Goal: Task Accomplishment & Management: Manage account settings

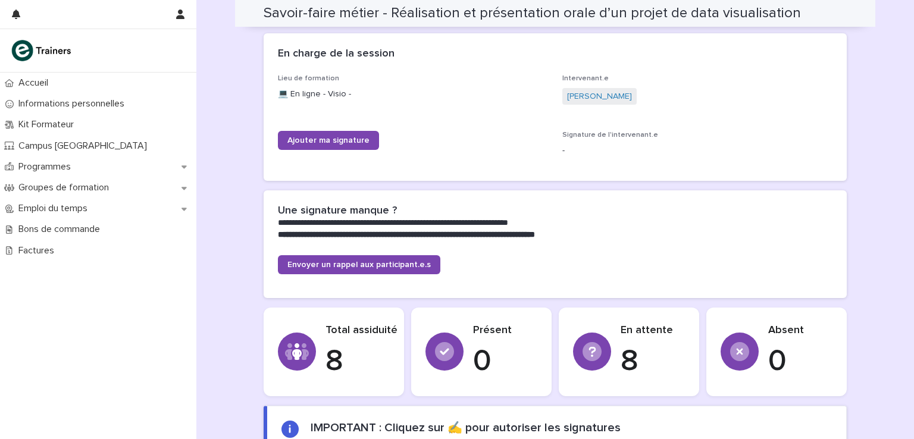
scroll to position [179, 0]
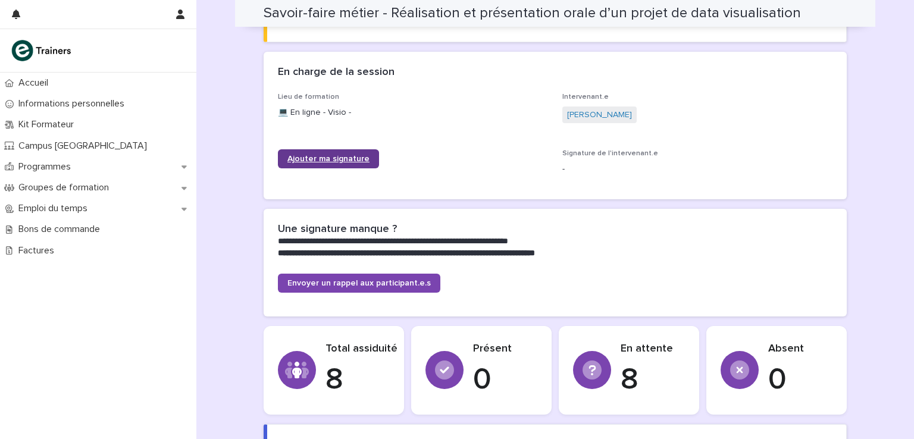
click at [329, 153] on link "Ajouter ma signature" at bounding box center [328, 158] width 101 height 19
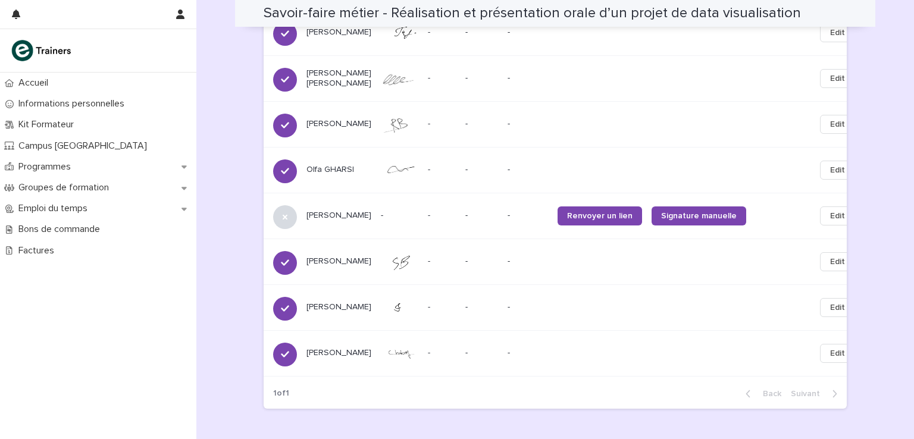
scroll to position [893, 0]
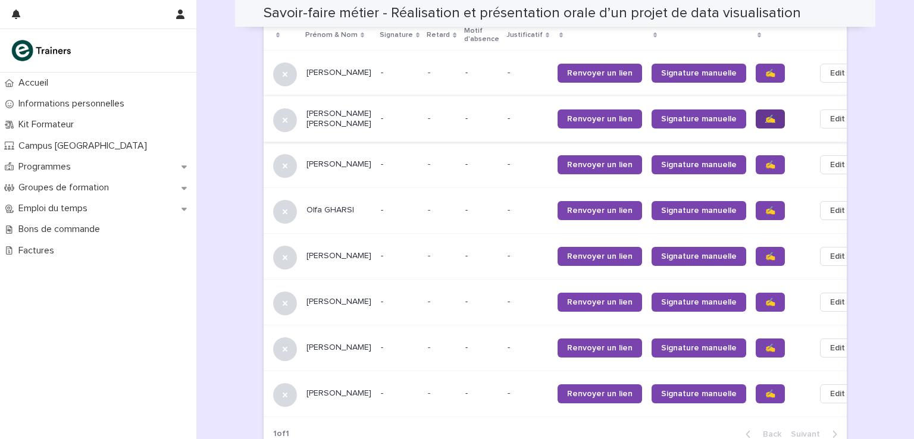
scroll to position [774, 0]
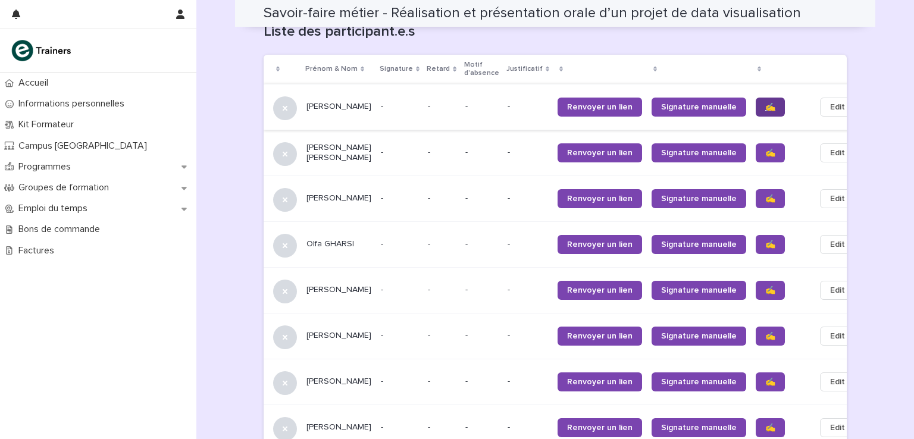
click at [756, 98] on link "✍️" at bounding box center [770, 107] width 29 height 19
click at [756, 147] on link "✍️" at bounding box center [770, 152] width 29 height 19
click at [765, 195] on span "✍️" at bounding box center [770, 199] width 10 height 8
click at [765, 240] on span "✍️" at bounding box center [770, 244] width 10 height 8
click at [756, 282] on link "✍️" at bounding box center [770, 290] width 29 height 19
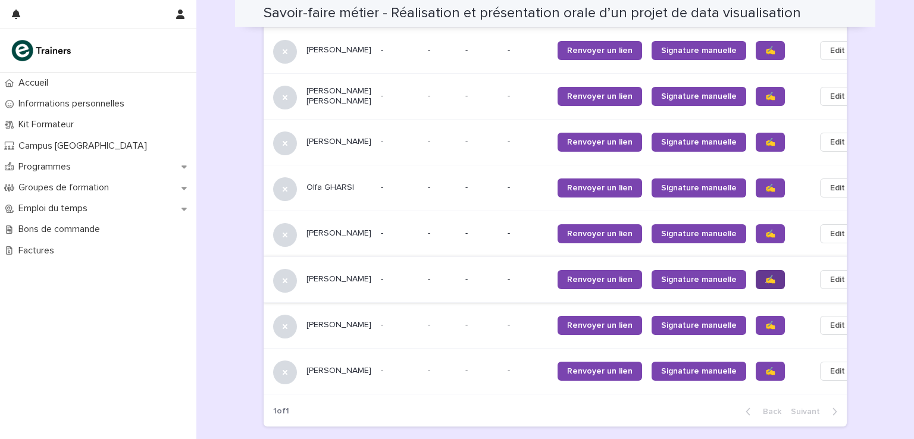
scroll to position [833, 0]
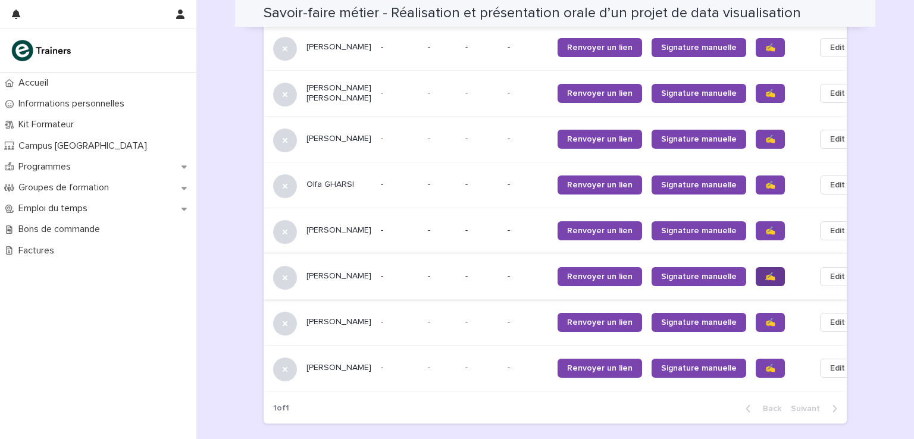
click at [765, 273] on span "✍️" at bounding box center [770, 277] width 10 height 8
click at [765, 318] on span "✍️" at bounding box center [770, 322] width 10 height 8
click at [765, 364] on span "✍️" at bounding box center [770, 368] width 10 height 8
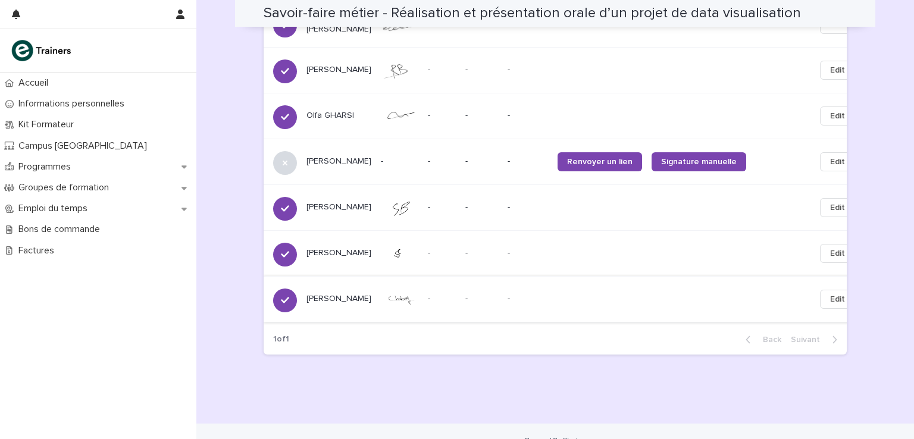
scroll to position [912, 0]
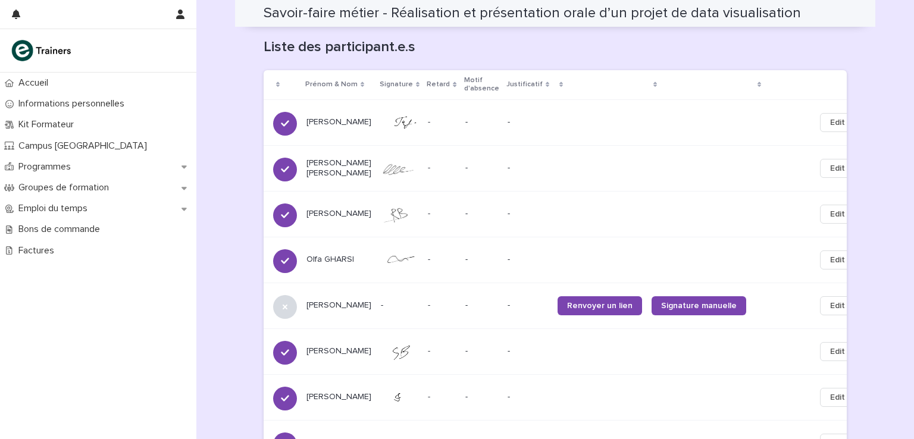
scroll to position [630, 0]
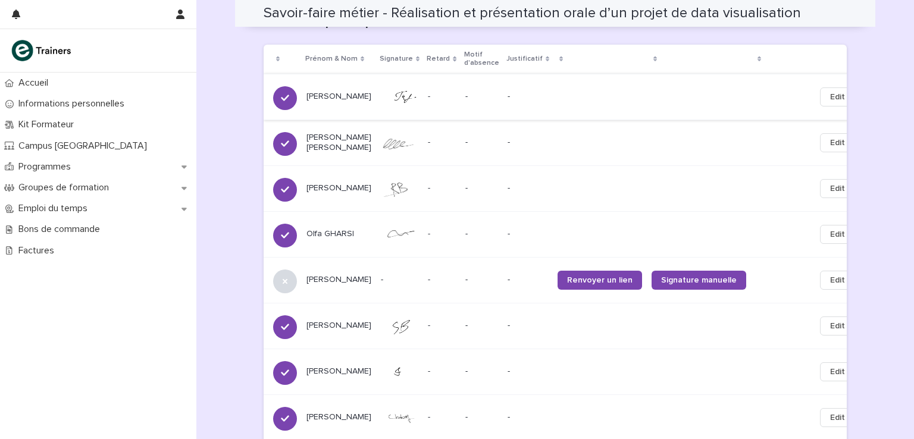
scroll to position [793, 0]
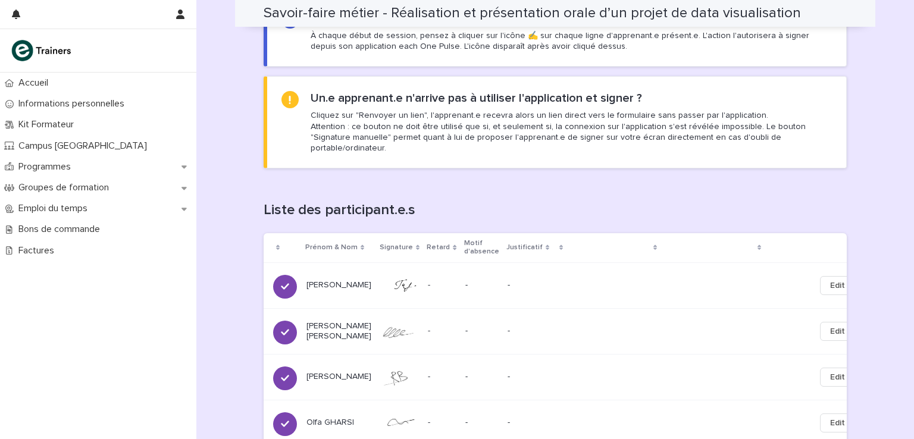
scroll to position [833, 0]
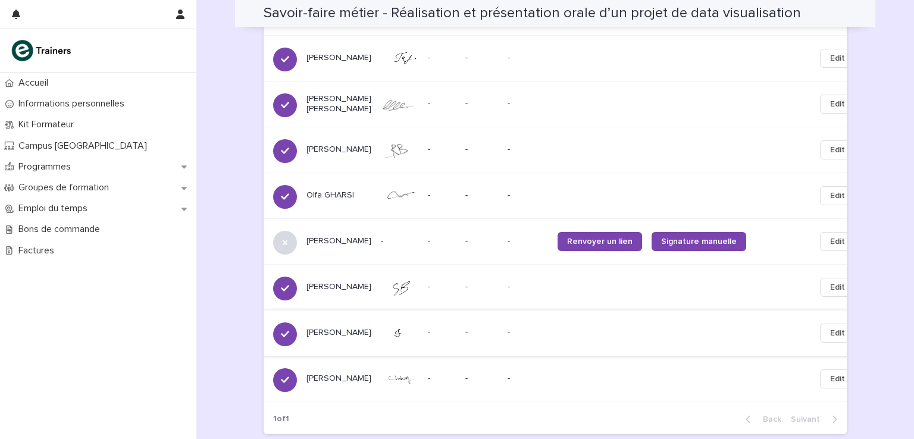
scroll to position [833, 0]
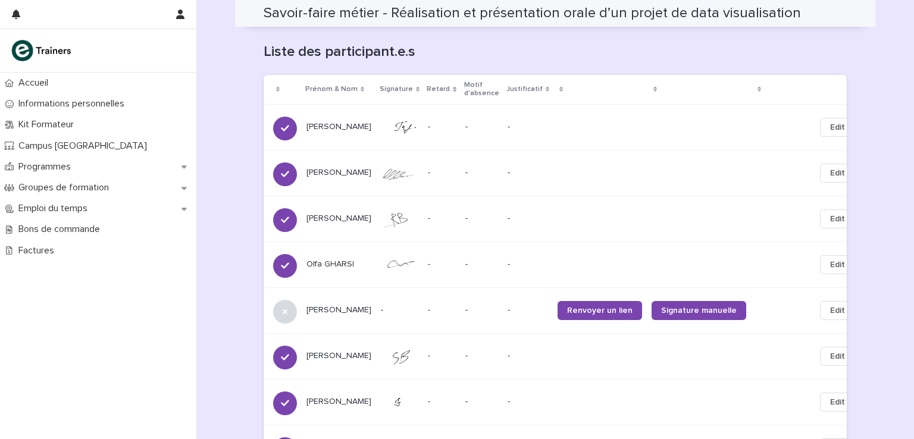
scroll to position [801, 0]
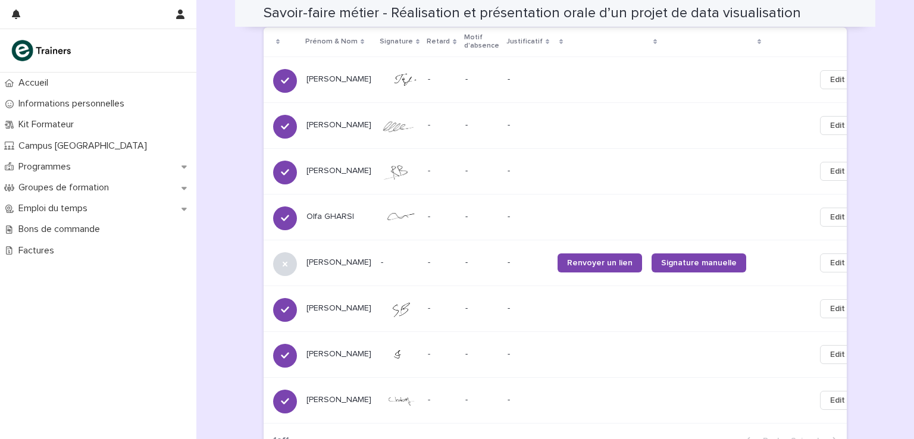
click at [185, 211] on icon at bounding box center [184, 209] width 5 height 8
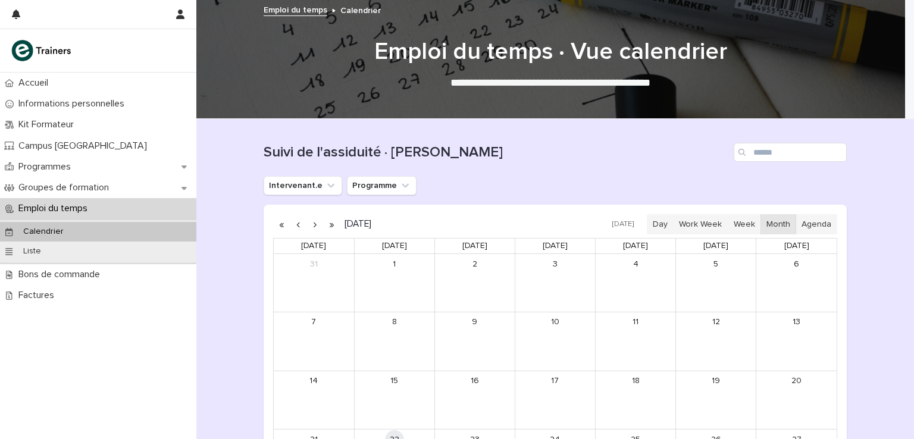
click at [185, 210] on div "Emploi du temps" at bounding box center [98, 208] width 196 height 21
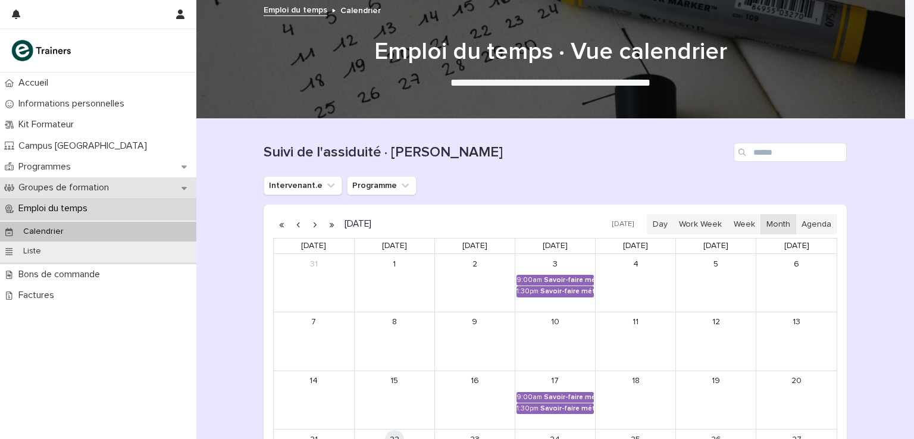
click at [186, 192] on div "Groupes de formation" at bounding box center [98, 187] width 196 height 21
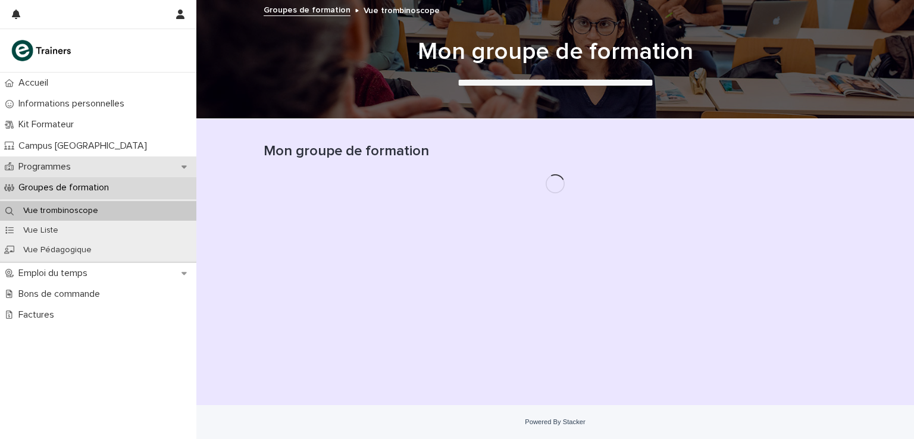
click at [188, 167] on div "Programmes" at bounding box center [98, 167] width 196 height 21
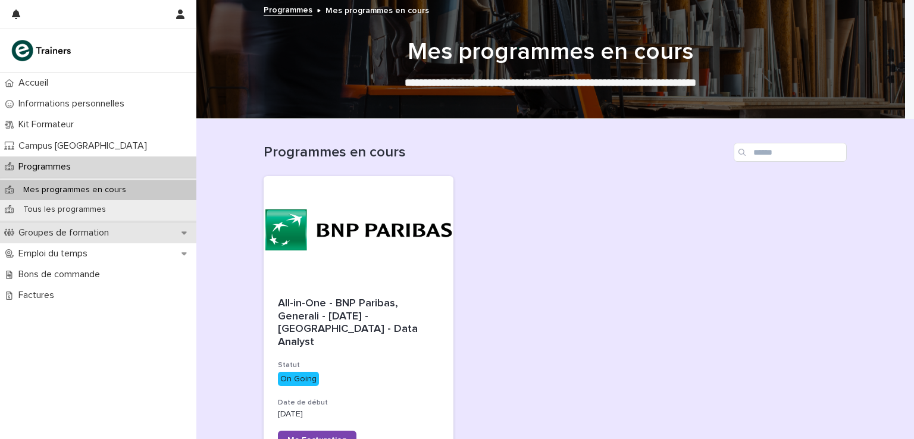
click at [185, 233] on icon at bounding box center [184, 233] width 5 height 3
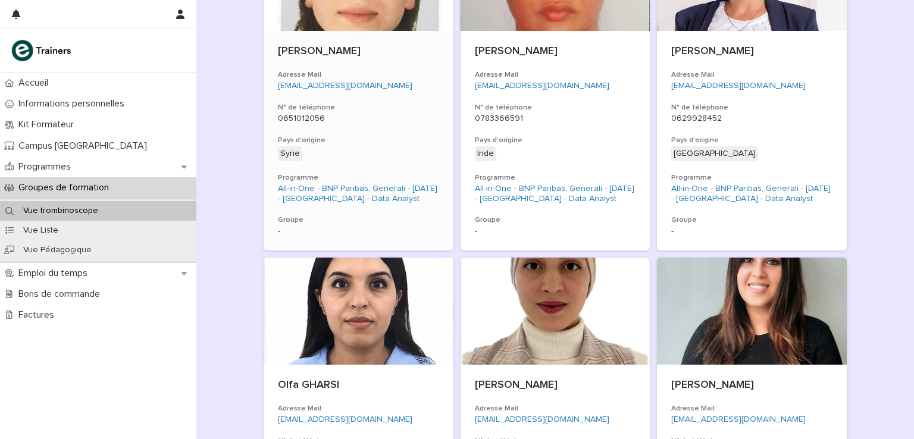
scroll to position [265, 0]
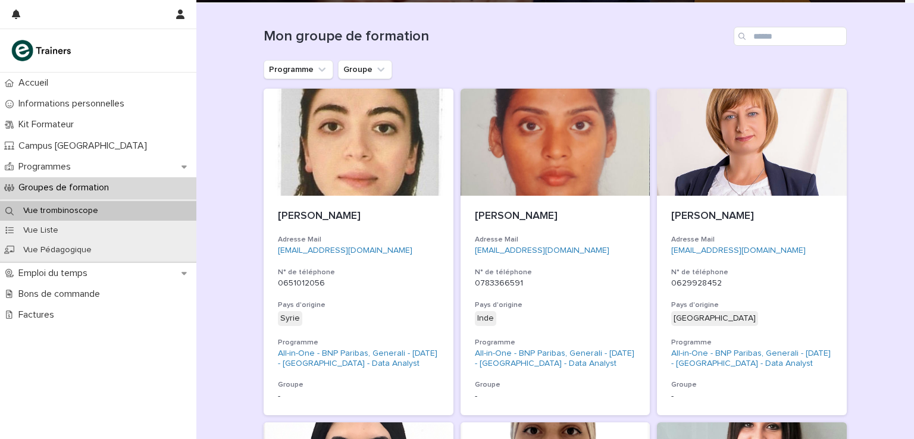
scroll to position [0, 0]
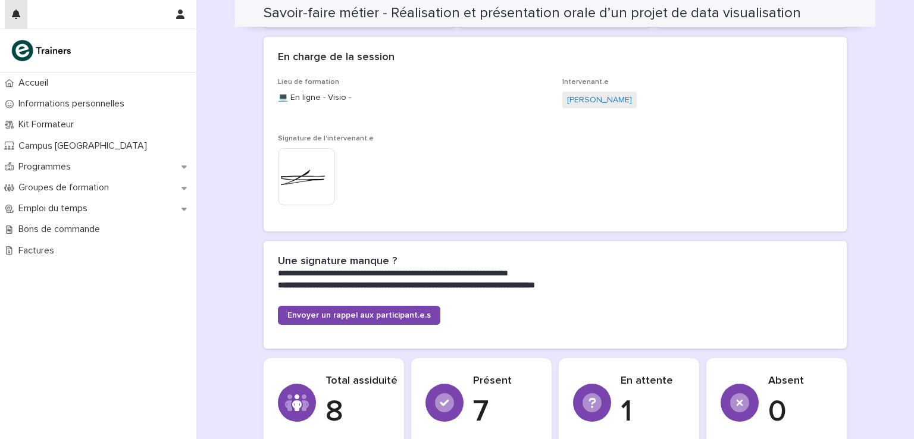
scroll to position [86, 0]
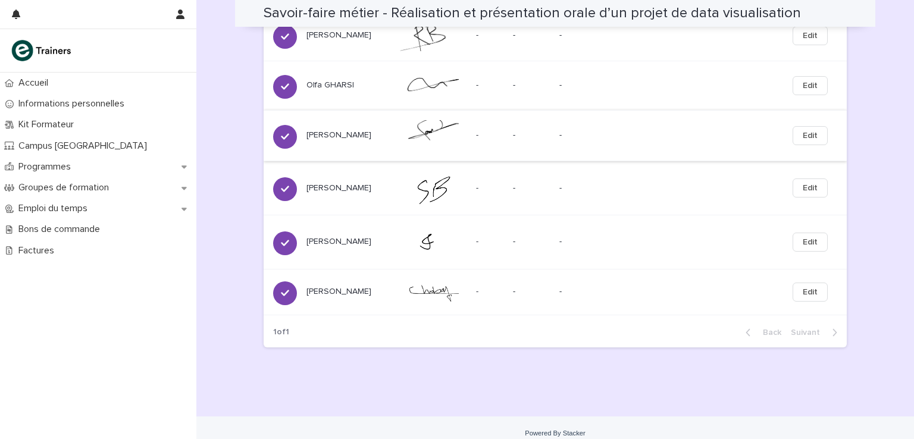
scroll to position [950, 0]
